Goal: Transaction & Acquisition: Purchase product/service

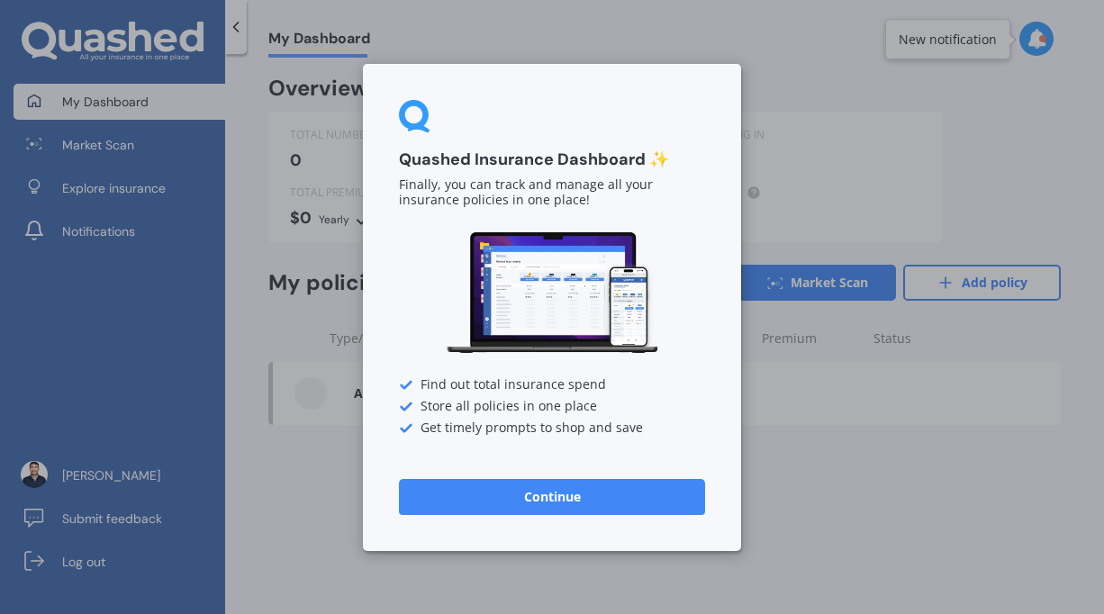
click at [563, 522] on div "Quashed Insurance Dashboard ✨ Finally, you can track and manage all your insura…" at bounding box center [552, 307] width 378 height 487
click at [542, 495] on button "Continue" at bounding box center [552, 496] width 306 height 36
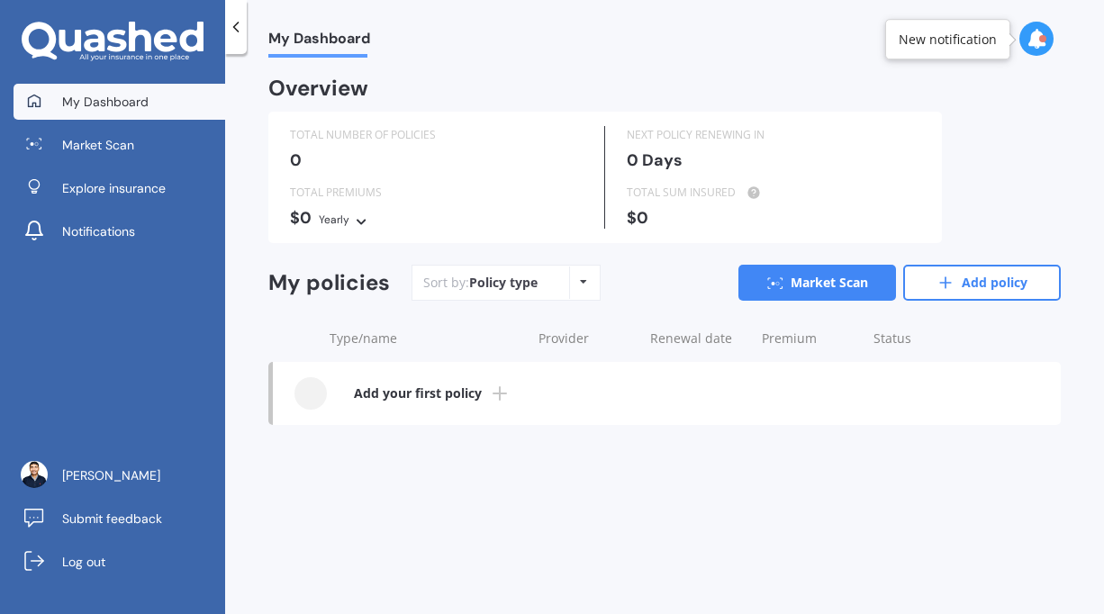
click at [529, 277] on div "Policy type" at bounding box center [503, 283] width 68 height 18
click at [593, 280] on div "Policy type Alphabetical Date added Renewing next" at bounding box center [583, 283] width 28 height 32
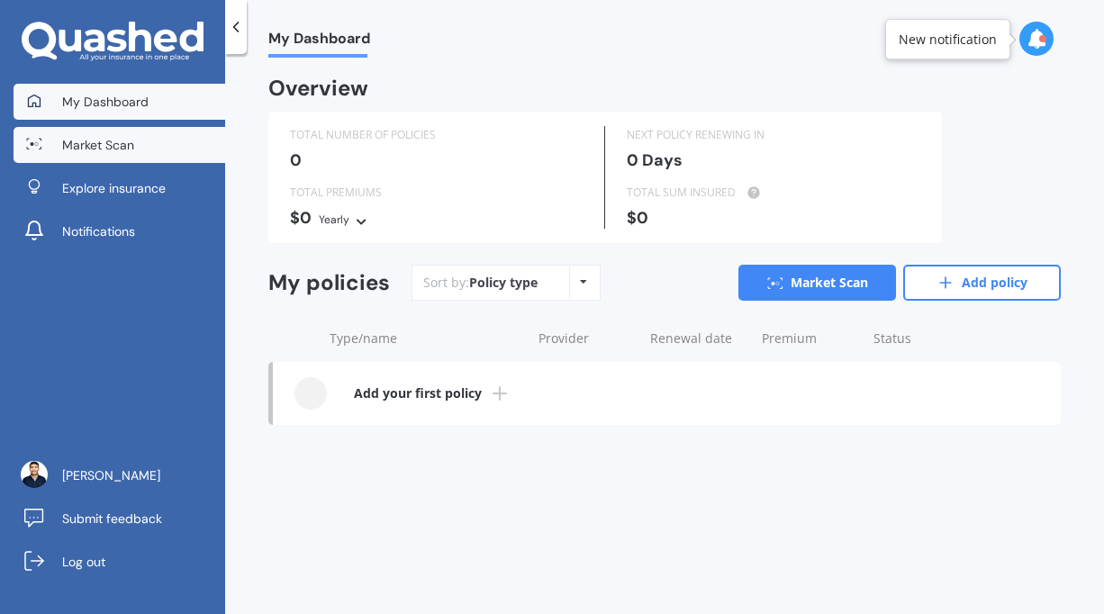
click at [167, 134] on link "Market Scan" at bounding box center [120, 145] width 212 height 36
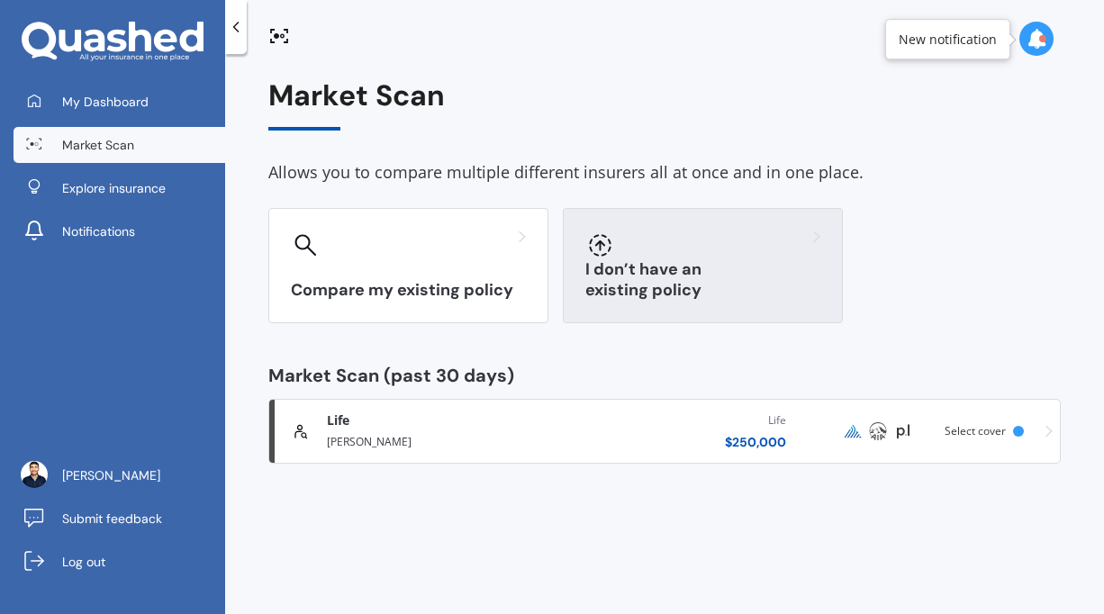
click at [690, 258] on div at bounding box center [703, 245] width 235 height 29
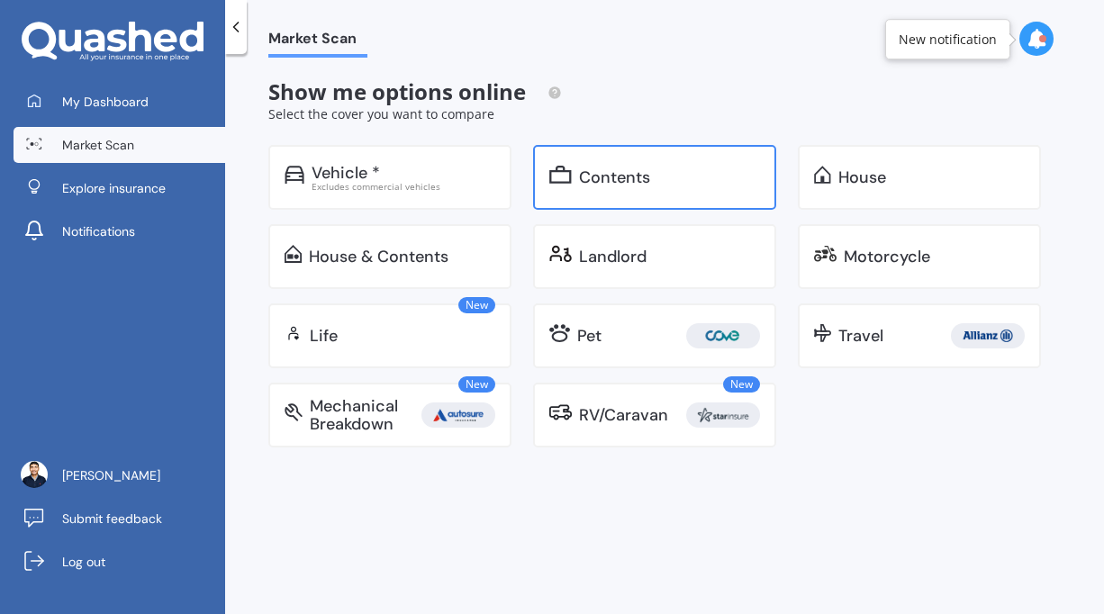
click at [703, 183] on div "Contents" at bounding box center [669, 177] width 181 height 18
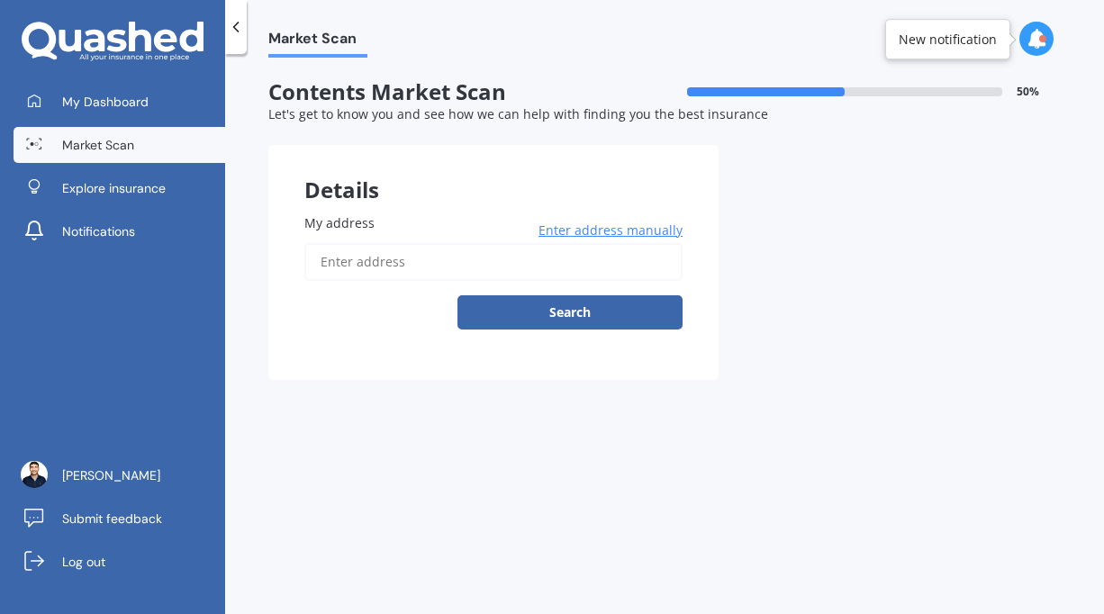
click at [232, 24] on icon at bounding box center [236, 27] width 18 height 18
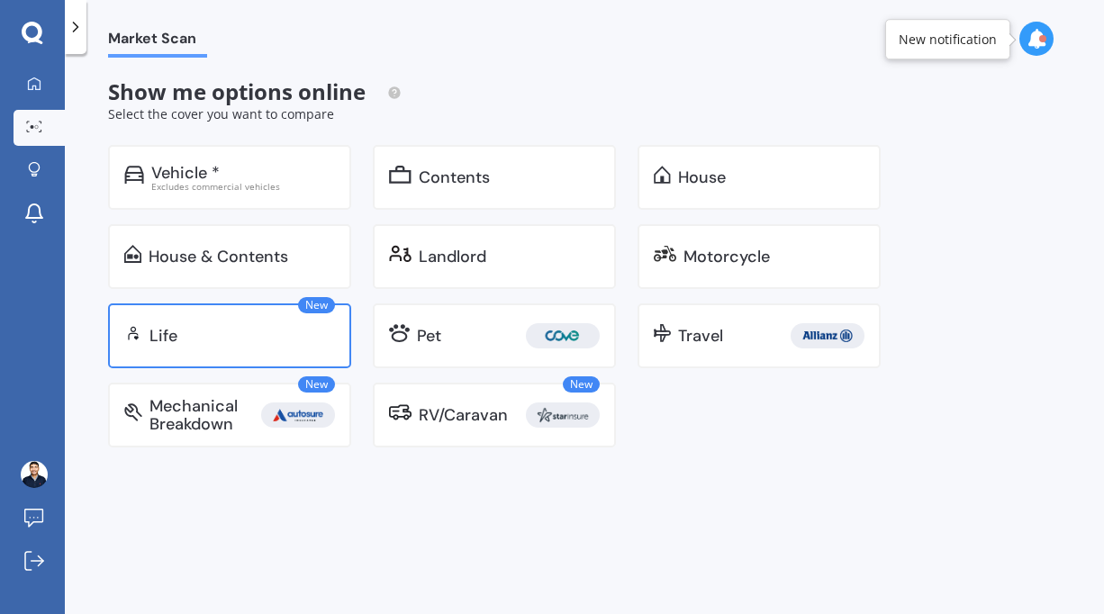
click at [223, 333] on div "Life" at bounding box center [243, 336] width 186 height 18
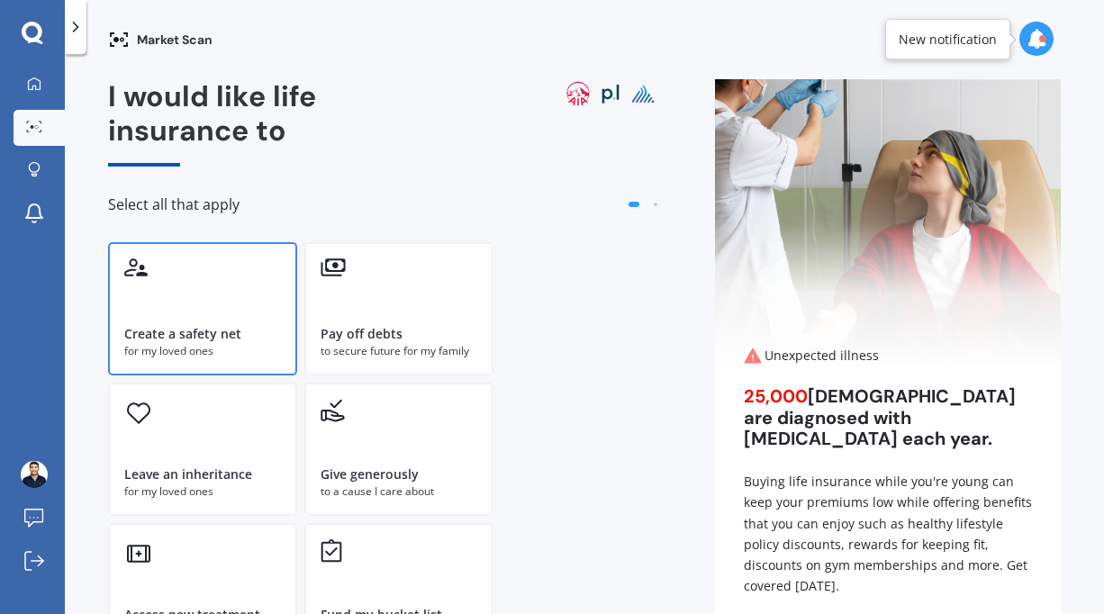
click at [242, 334] on div "Create a safety net" at bounding box center [202, 334] width 157 height 18
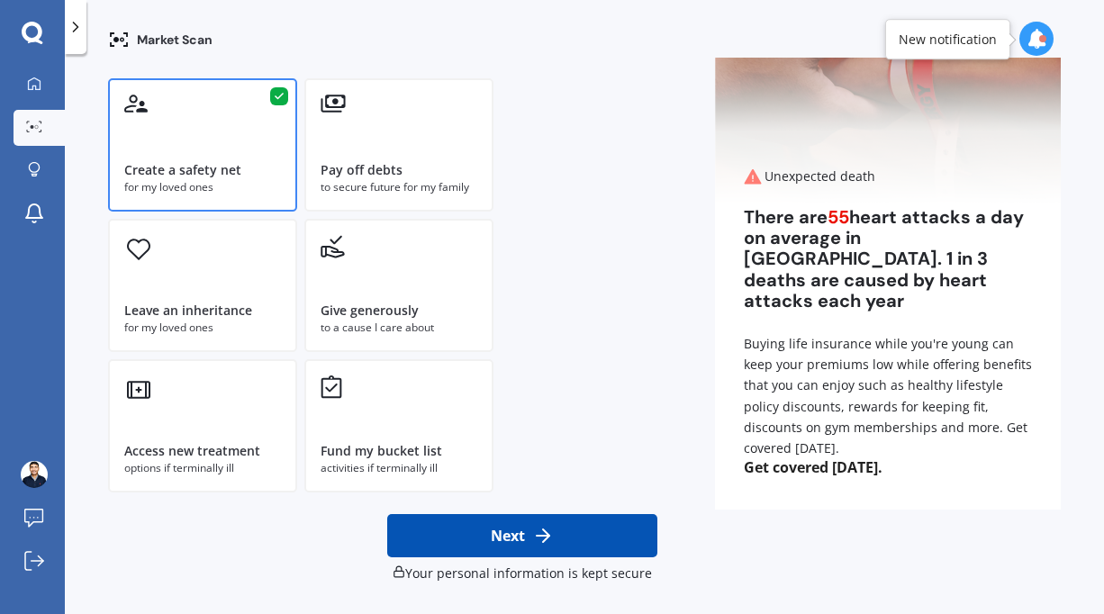
click at [498, 533] on button "Next" at bounding box center [522, 535] width 270 height 43
select select "28"
select select "09"
select select "1998"
select select "No manual work e.g. lawyer, consultant, engineer"
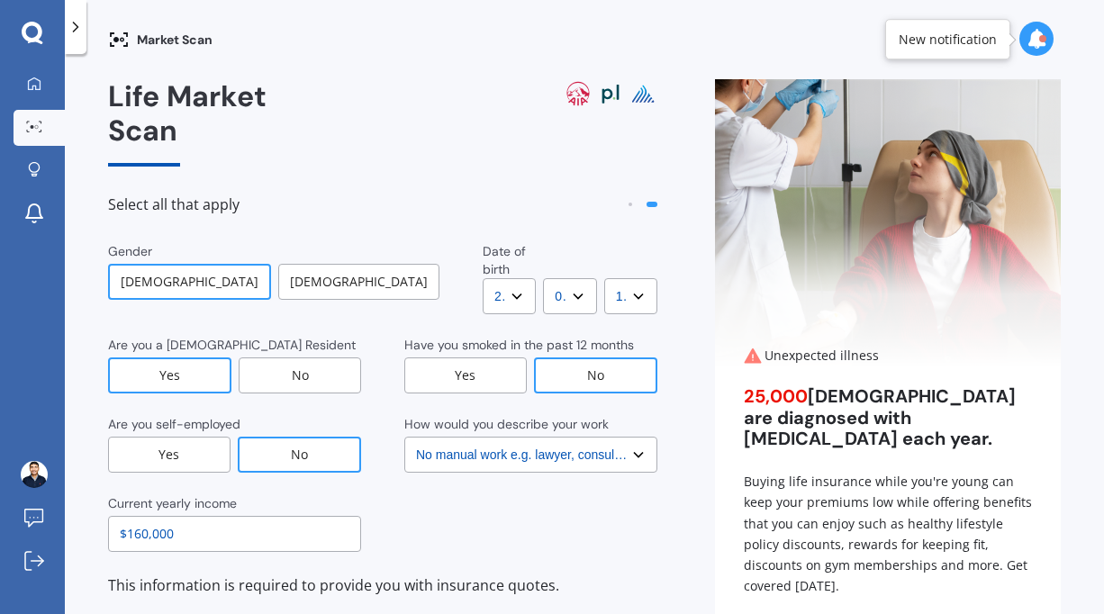
scroll to position [91, 0]
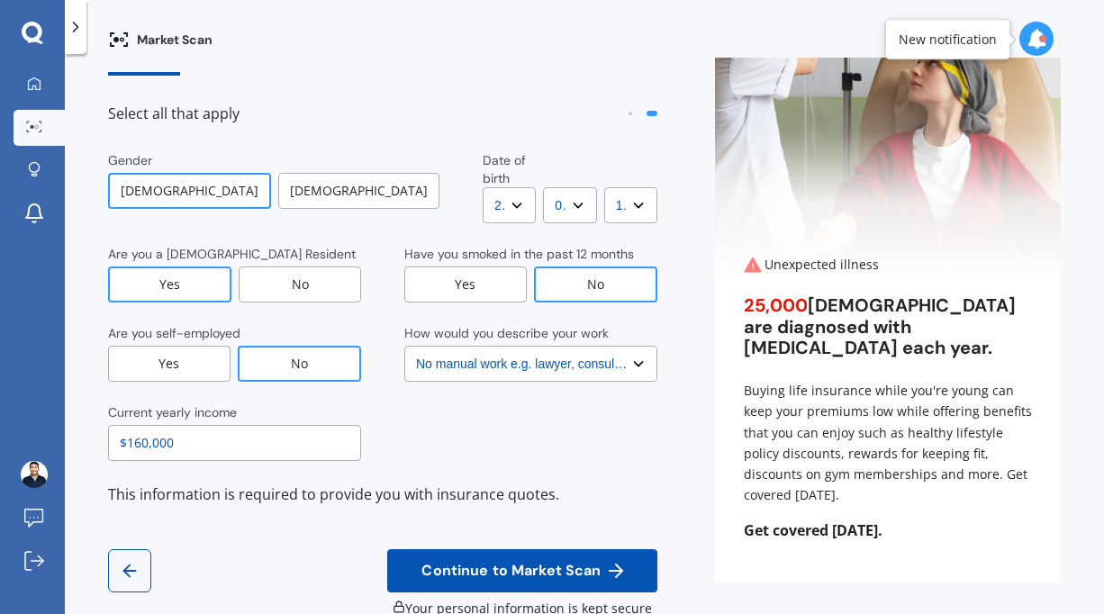
click at [489, 486] on div "Gender [DEMOGRAPHIC_DATA] [DEMOGRAPHIC_DATA] Date of birth DD DD 01 02 03 04 05…" at bounding box center [382, 385] width 549 height 468
click at [482, 549] on button "Continue to Market Scan" at bounding box center [522, 570] width 270 height 43
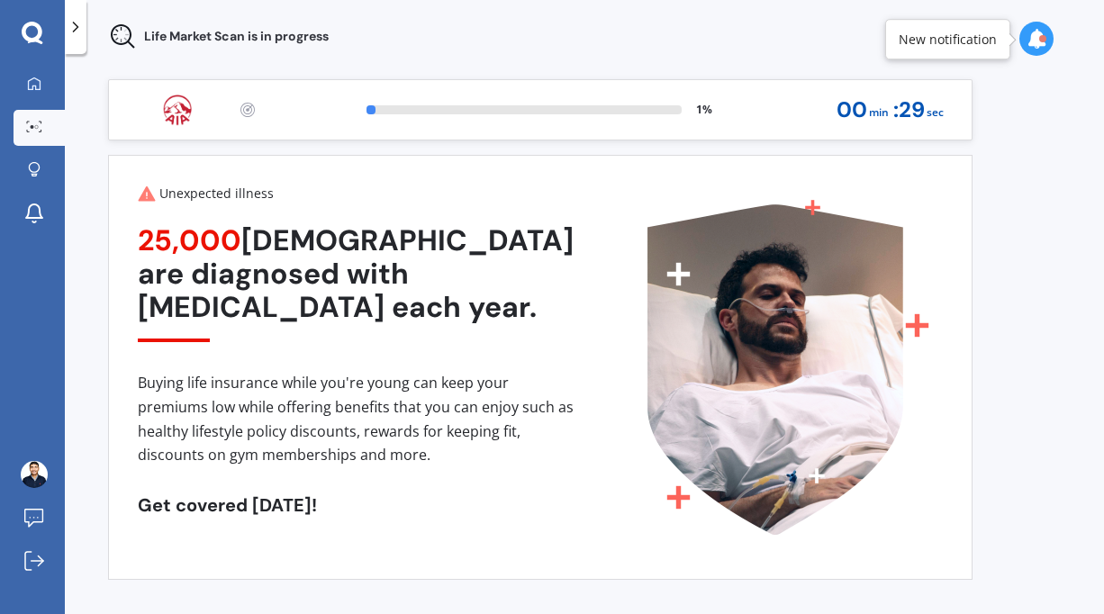
scroll to position [0, 0]
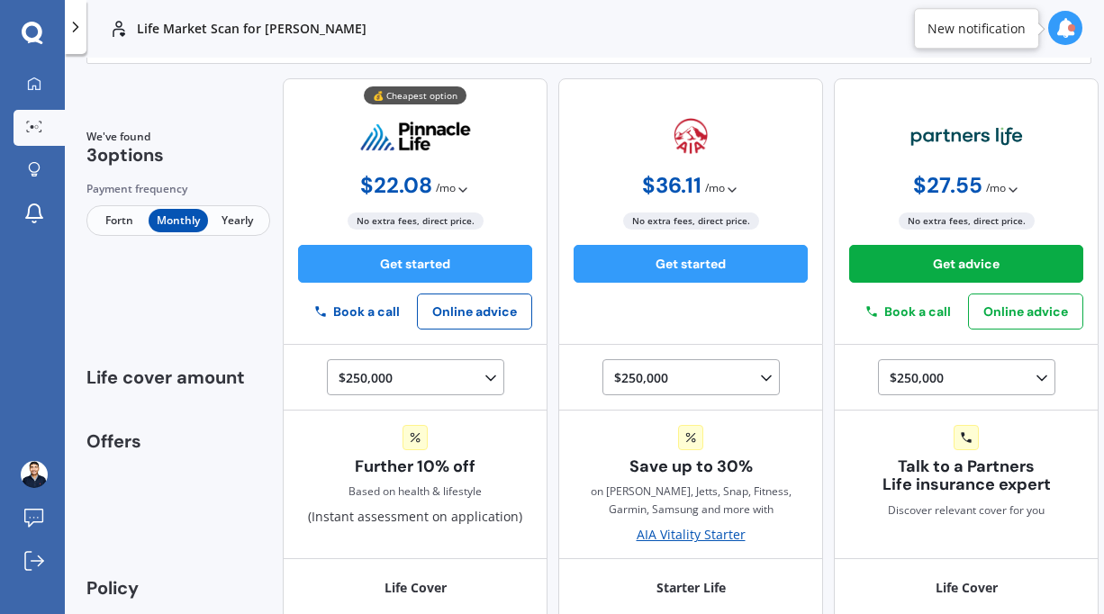
scroll to position [0, 3]
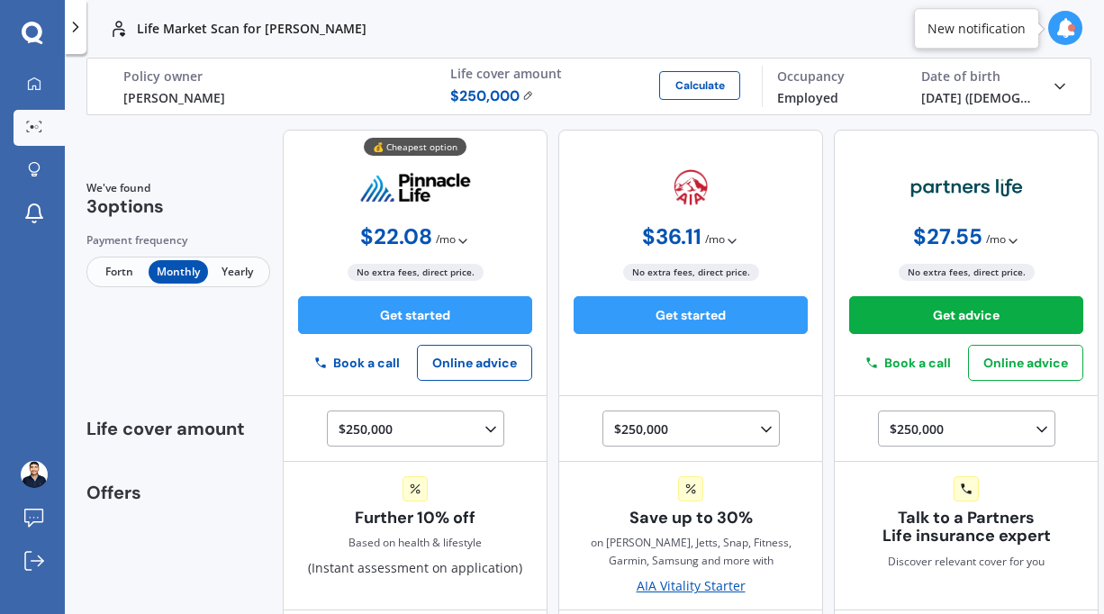
click at [524, 97] on img at bounding box center [528, 95] width 12 height 11
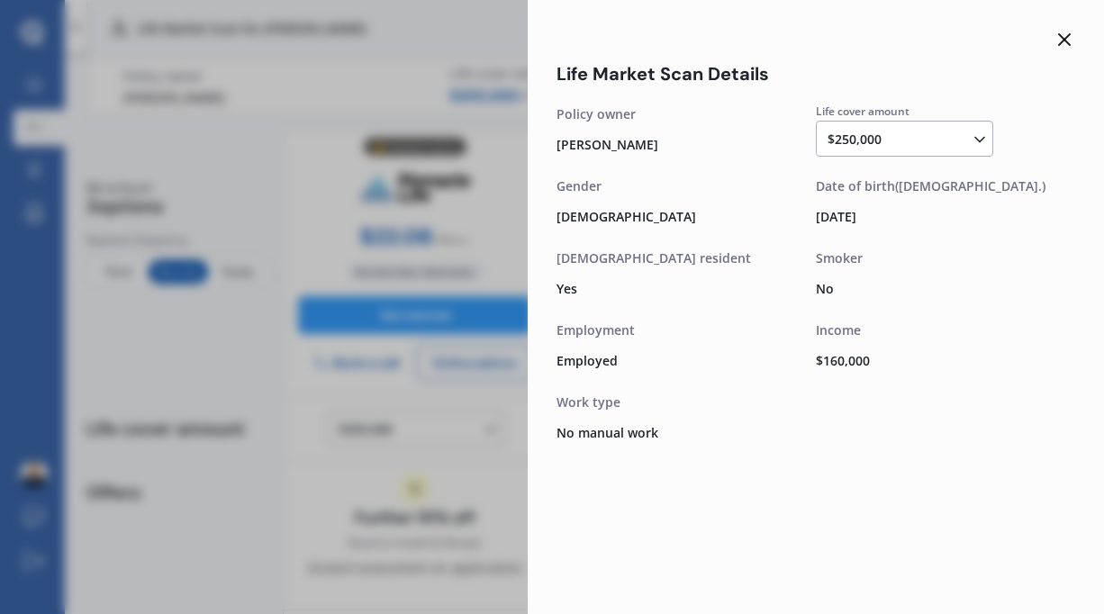
click at [196, 131] on div "Life Market Scan Details Life cover amount $250,000 $100,000 $150,000 $200,000 …" at bounding box center [552, 307] width 1104 height 614
click at [239, 179] on div "Life Market Scan Details Life cover amount $250,000 $100,000 $150,000 $200,000 …" at bounding box center [552, 307] width 1104 height 614
click at [1067, 33] on icon at bounding box center [1065, 40] width 22 height 22
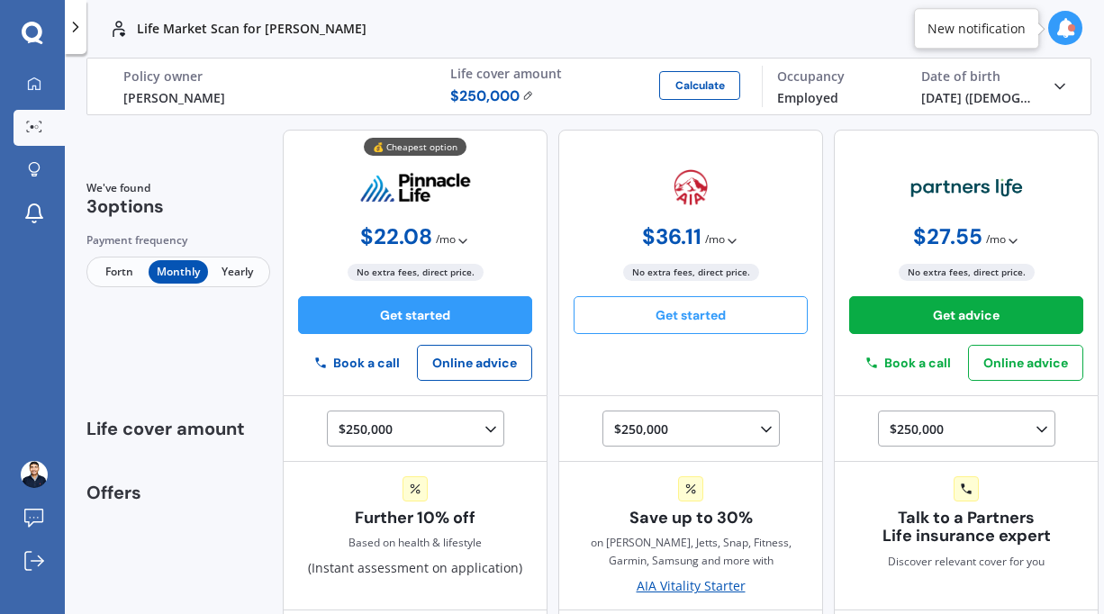
click at [752, 322] on button "Get started" at bounding box center [691, 315] width 234 height 38
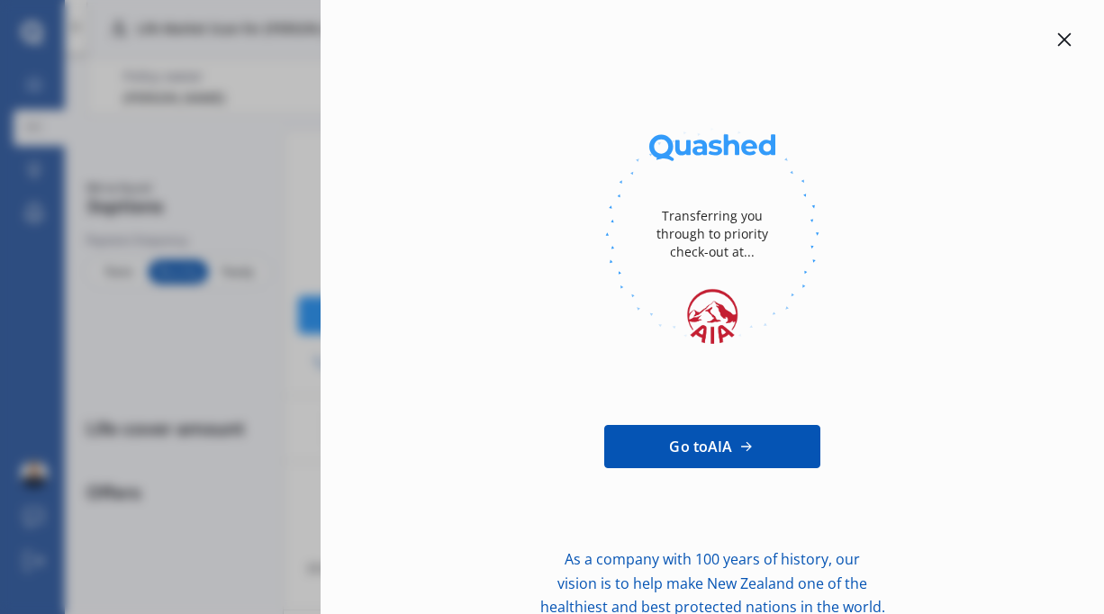
scroll to position [33, 0]
